Goal: Find specific page/section: Find specific page/section

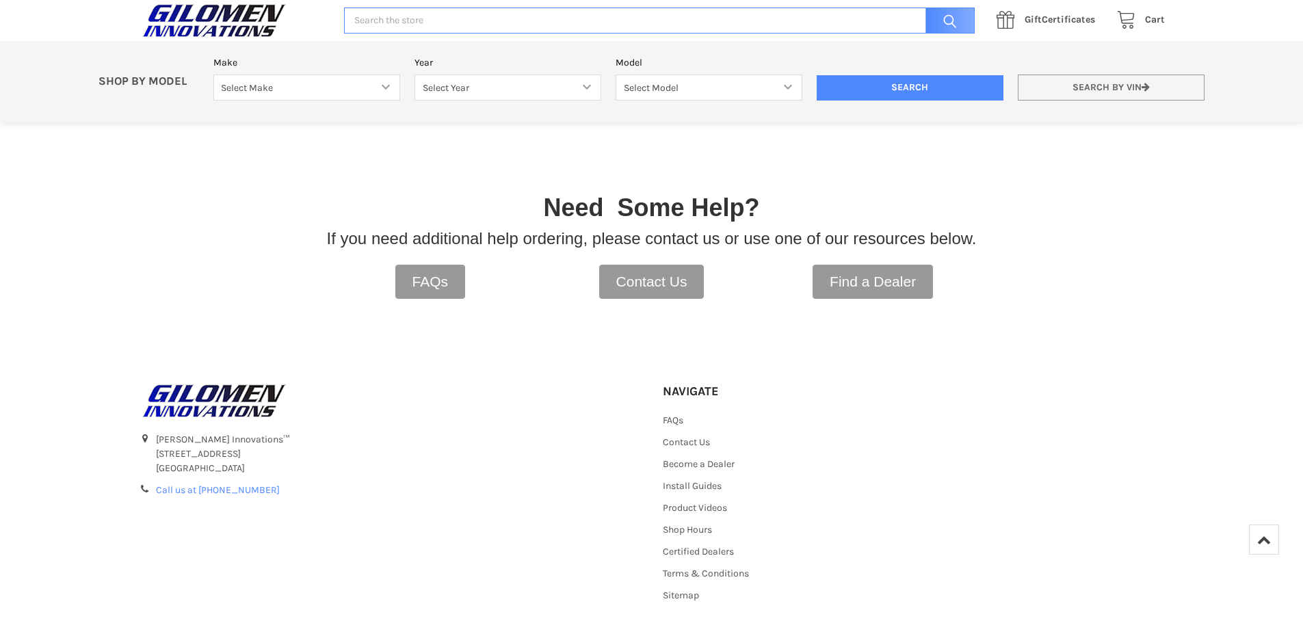
click at [1087, 92] on link "Search by VIN" at bounding box center [1111, 88] width 187 height 27
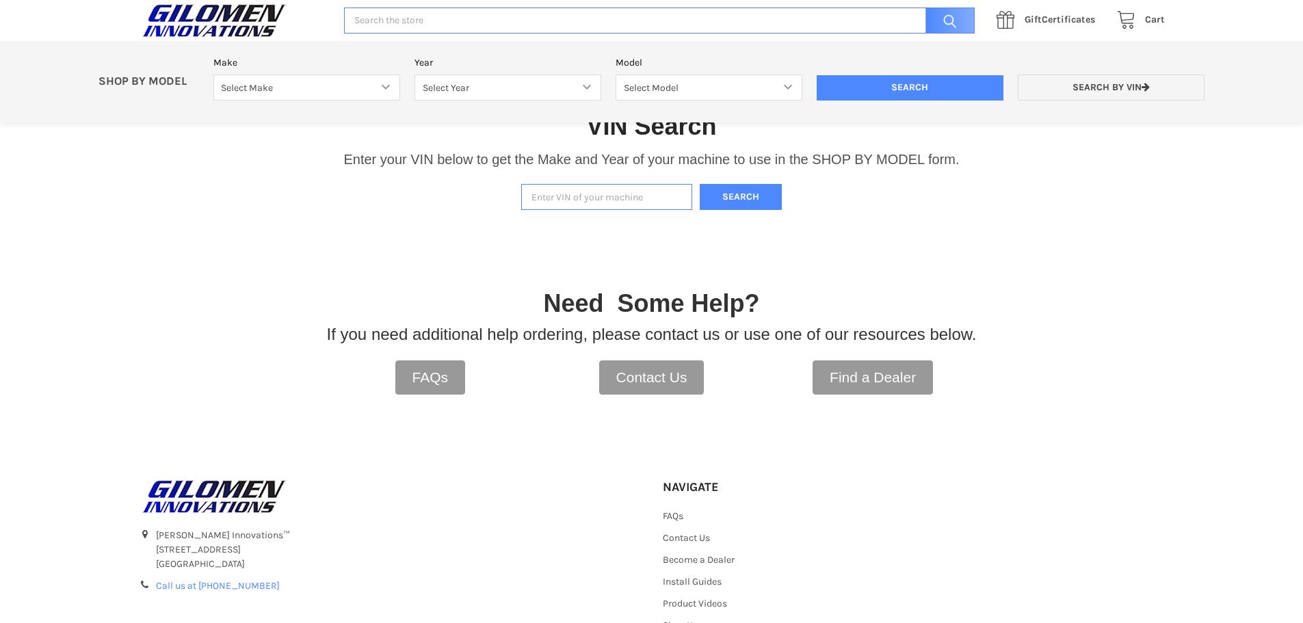
click at [568, 200] on input "Enter VIN of your machine" at bounding box center [606, 197] width 171 height 27
paste input "[US_VEHICLE_IDENTIFICATION_NUMBER]"
type input "[US_VEHICLE_IDENTIFICATION_NUMBER]"
click at [747, 200] on button "Search" at bounding box center [741, 197] width 82 height 27
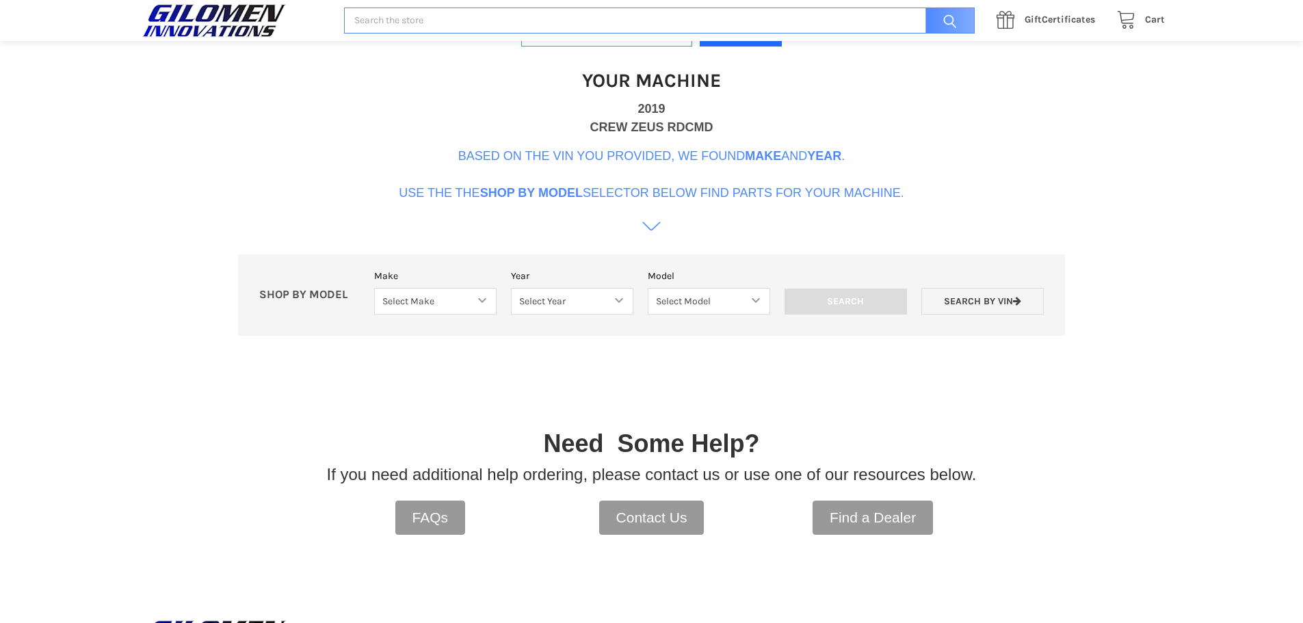
scroll to position [419, 0]
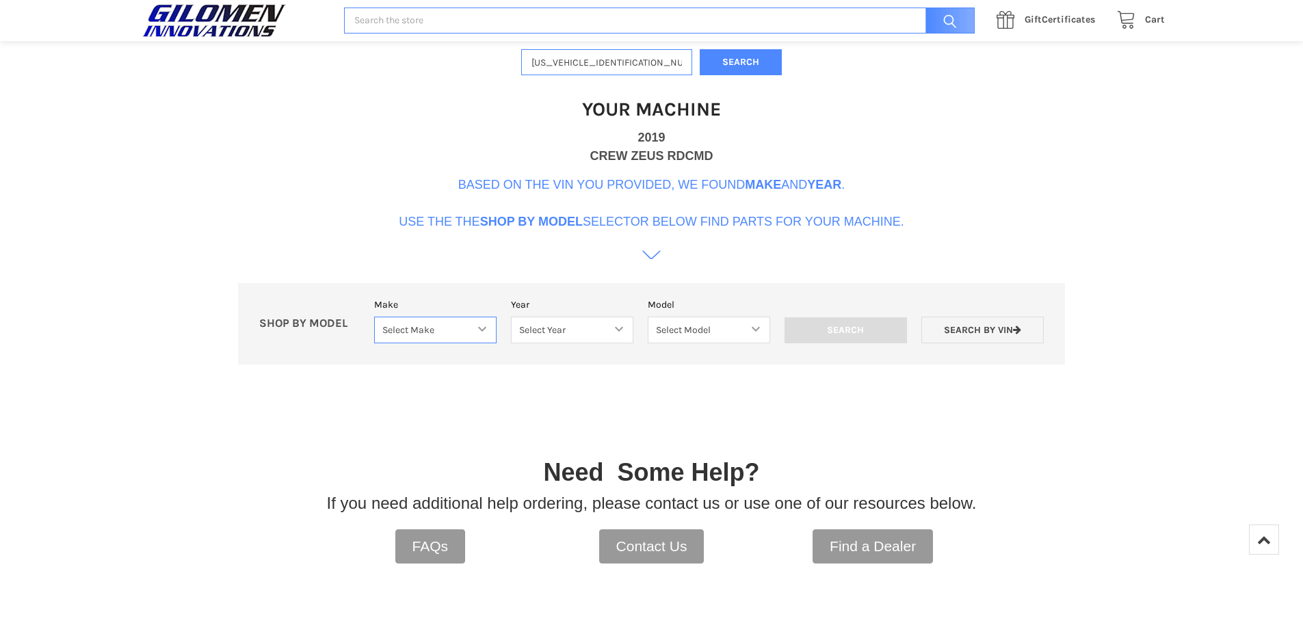
click at [472, 332] on select "Select Make Bobcat UTV Gravely UTV ACE 900 RANGER 570 Ranger 700 / 800 RANGER 9…" at bounding box center [435, 330] width 122 height 27
select select "330"
click at [374, 317] on select "Select Make Bobcat UTV Gravely UTV ACE 900 RANGER 570 Ranger 700 / 800 RANGER 9…" at bounding box center [435, 330] width 122 height 27
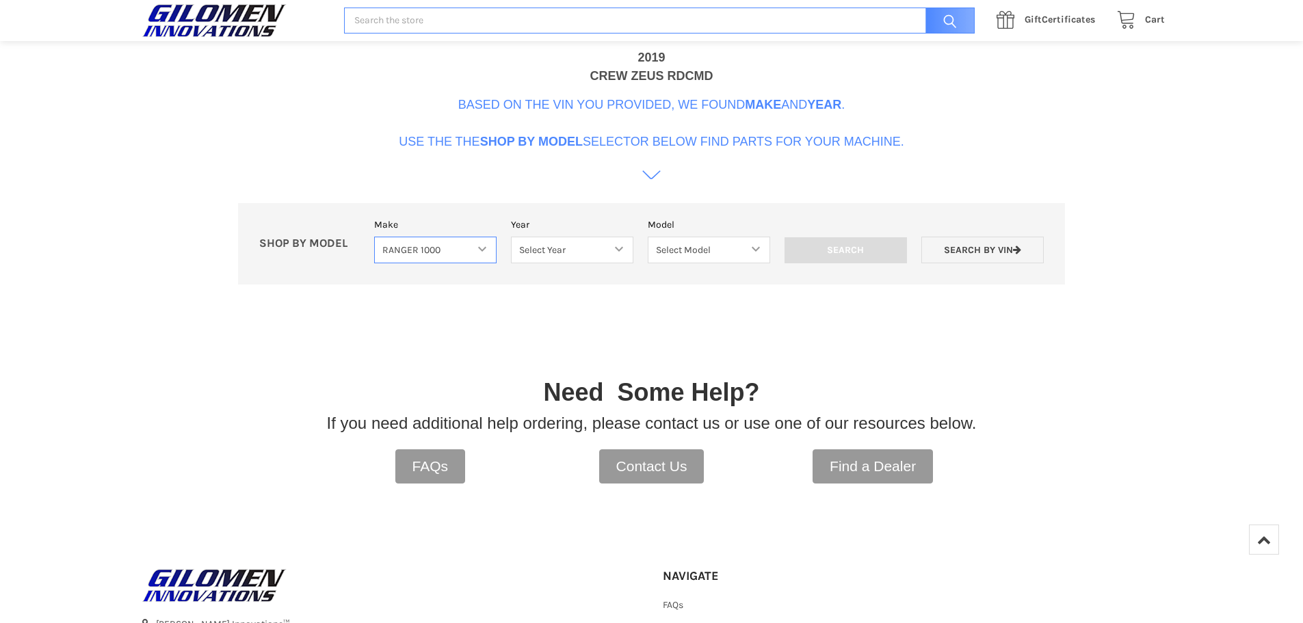
scroll to position [487, 0]
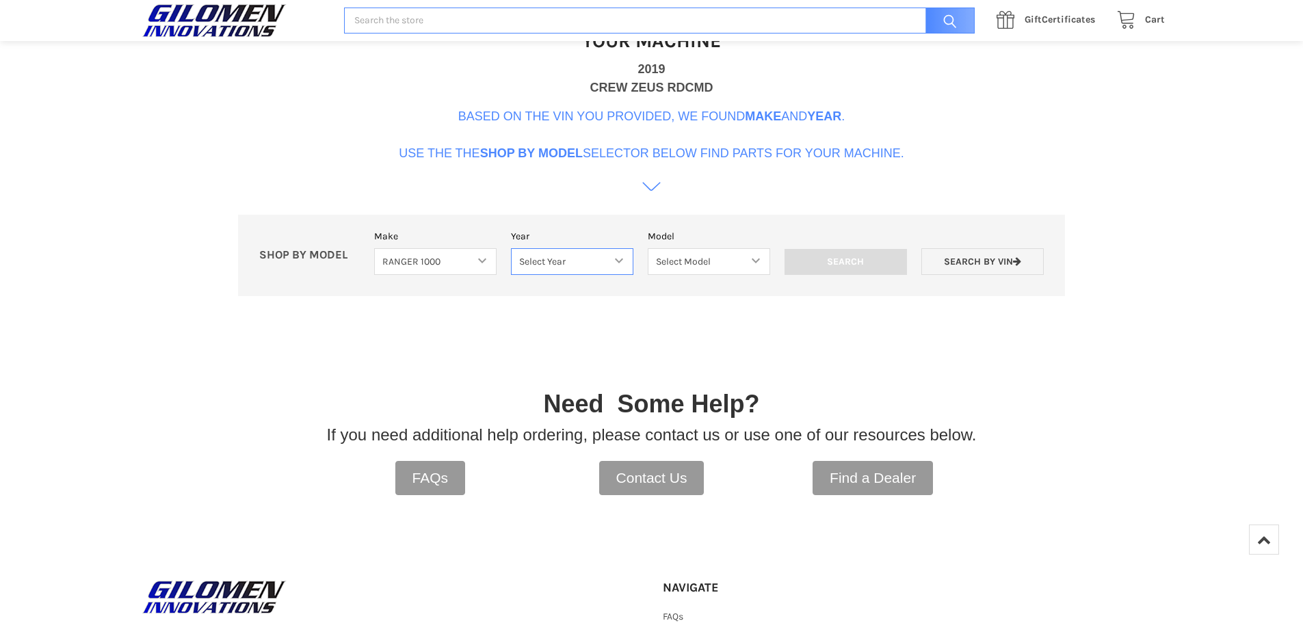
click at [616, 260] on select "Select Year [DATE] 2018 2019 2020 2021 2022 2023 2024 2025" at bounding box center [572, 261] width 122 height 27
select select "333"
click at [511, 248] on select "Select Year [DATE] 2018 2019 2020 2021 2022 2023 2024 2025" at bounding box center [572, 261] width 122 height 27
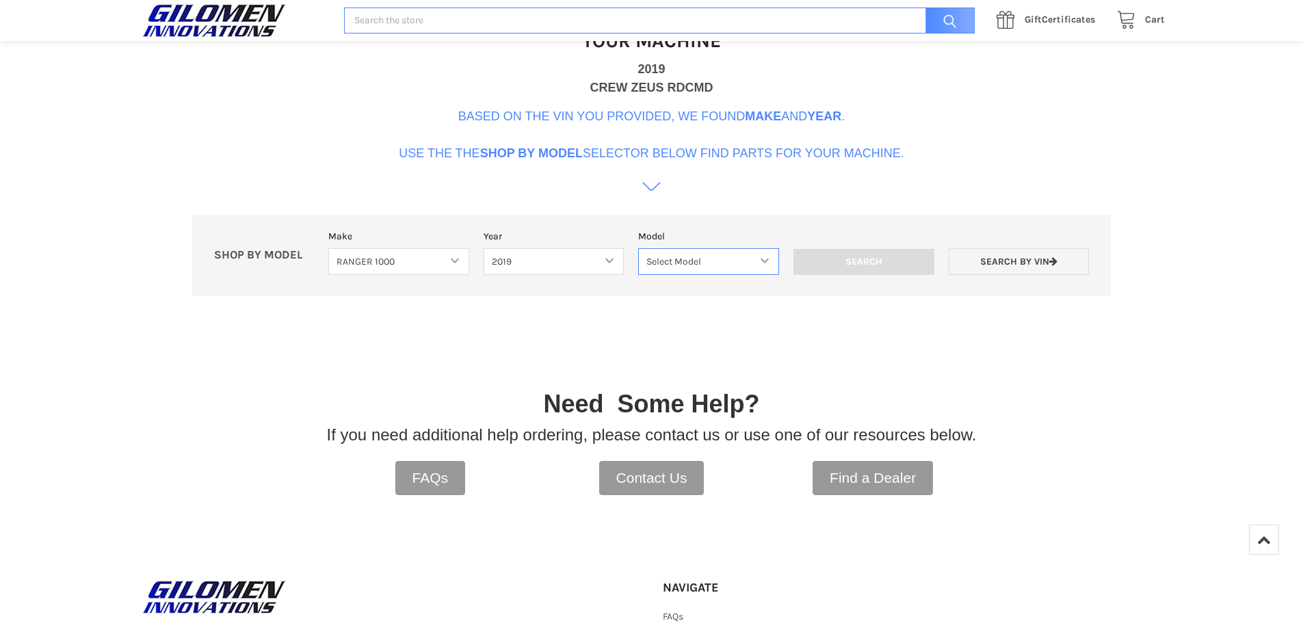
click at [683, 267] on select "Select Model Ranger 1000 XP Ranger 1000 Crew Ranger 1000 Northstar Ranger 1000 …" at bounding box center [708, 261] width 141 height 27
select select "119"
click at [638, 248] on select "Select Model Ranger 1000 XP Ranger 1000 Crew Ranger 1000 Northstar Ranger 1000 …" at bounding box center [708, 261] width 141 height 27
click at [867, 263] on input "Search" at bounding box center [863, 262] width 141 height 26
